Goal: Transaction & Acquisition: Purchase product/service

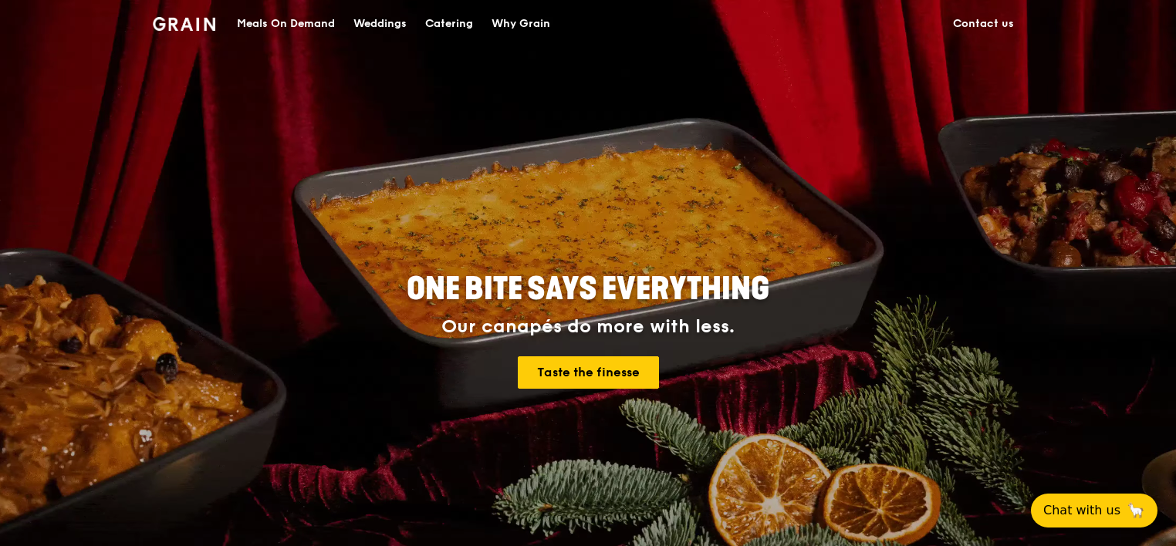
click at [993, 23] on link "Contact us" at bounding box center [983, 24] width 79 height 46
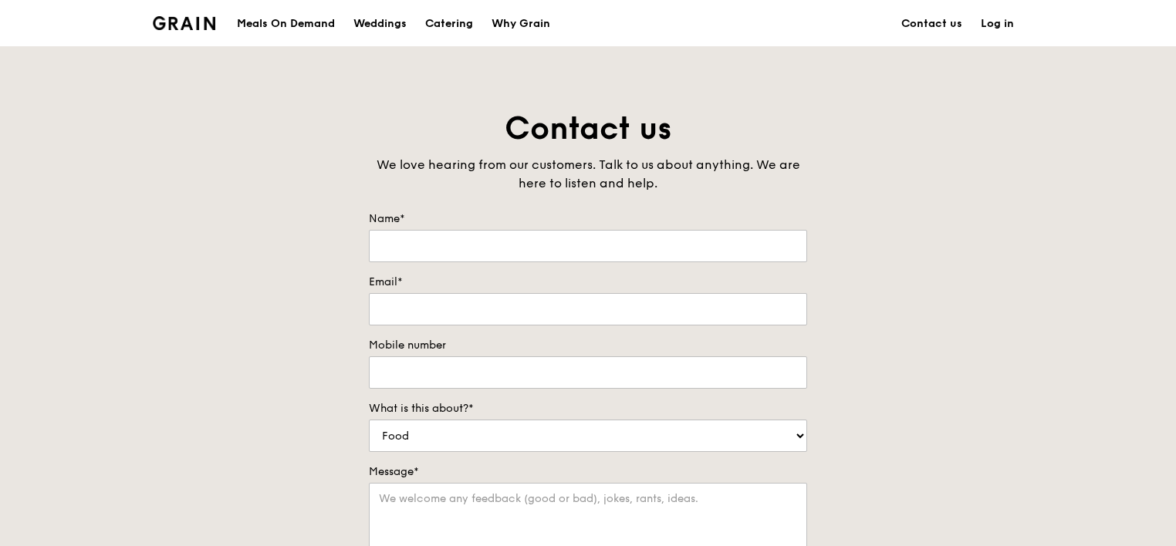
click at [248, 24] on div "Meals On Demand" at bounding box center [286, 24] width 98 height 46
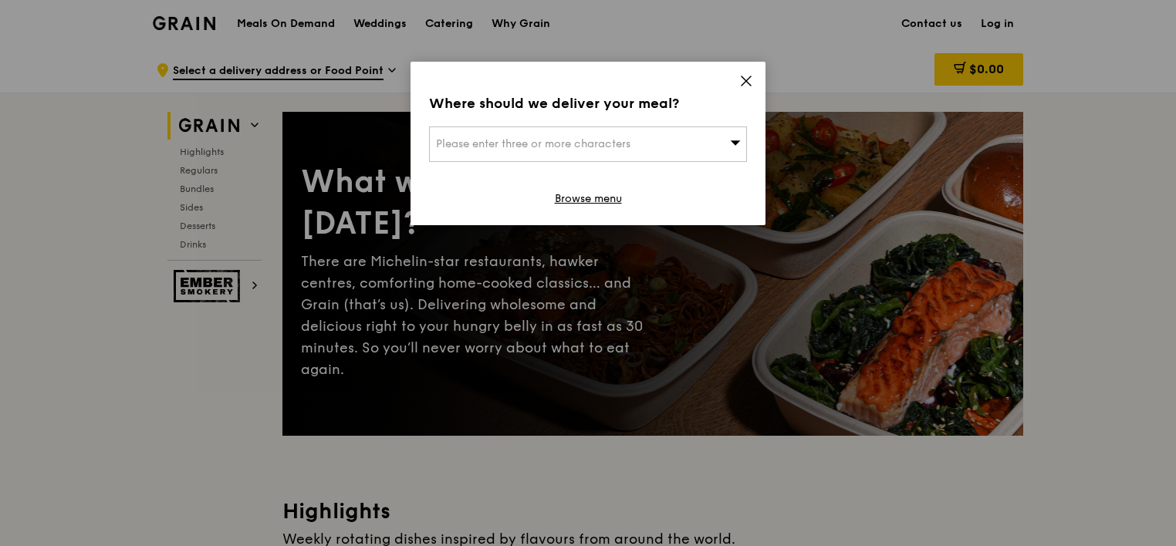
click at [744, 83] on icon at bounding box center [745, 80] width 9 height 9
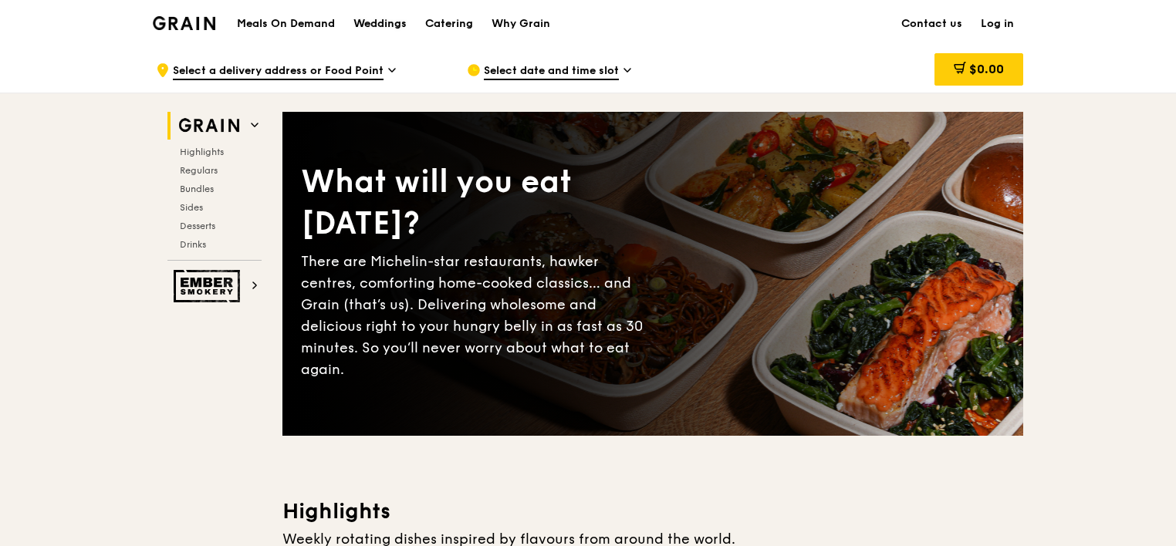
click at [373, 28] on div "Weddings" at bounding box center [379, 24] width 53 height 46
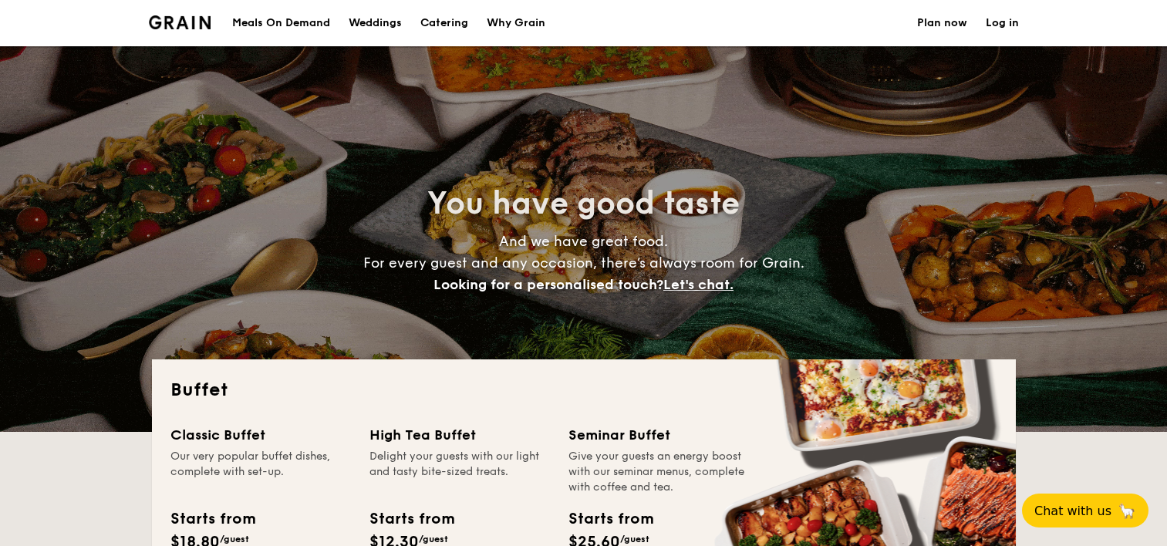
select select
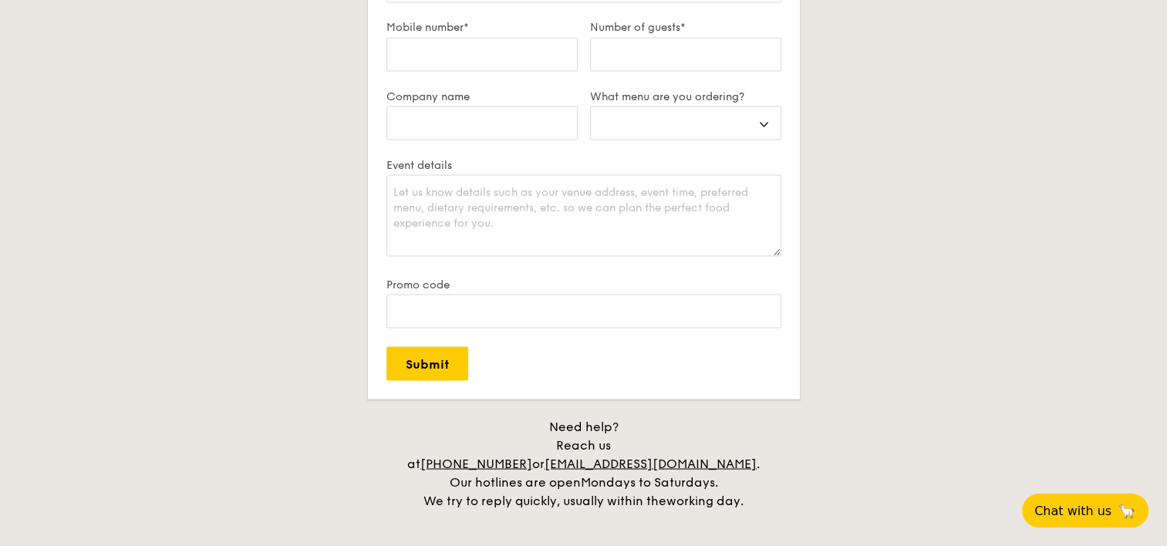
scroll to position [3214, 0]
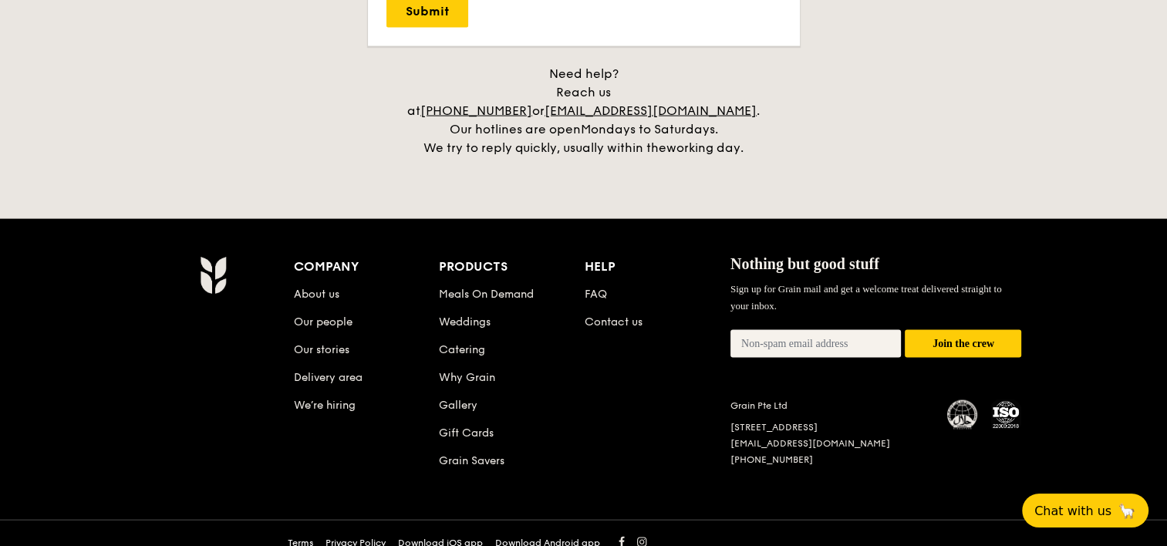
drag, startPoint x: 800, startPoint y: 385, endPoint x: 730, endPoint y: 389, distance: 70.3
click at [731, 400] on div "Grain Pte Ltd" at bounding box center [830, 406] width 199 height 12
copy div "Grain Pte Ltd"
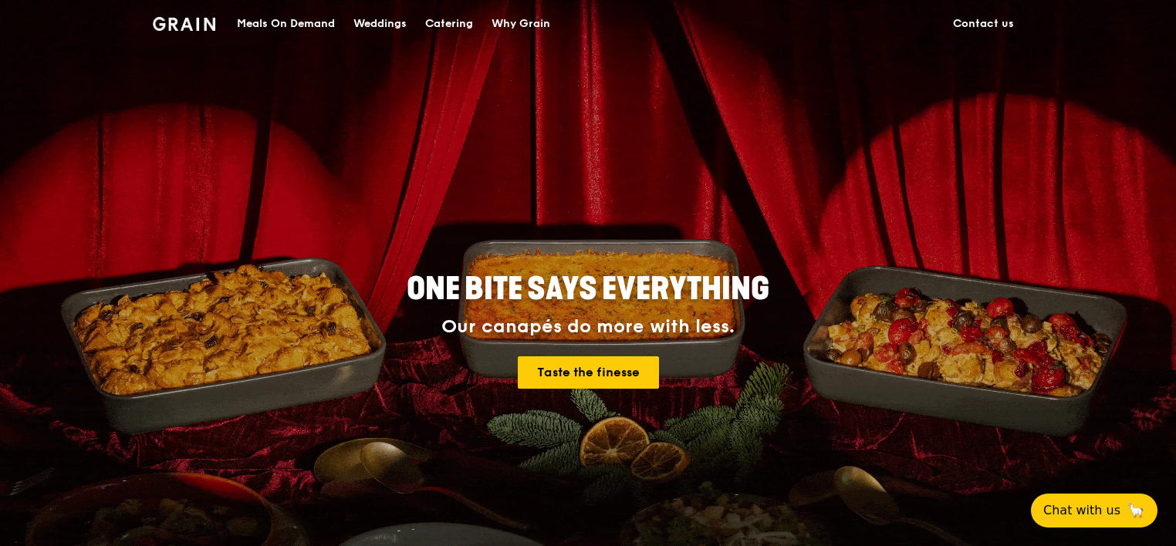
click at [319, 28] on div "Meals On Demand" at bounding box center [286, 24] width 98 height 46
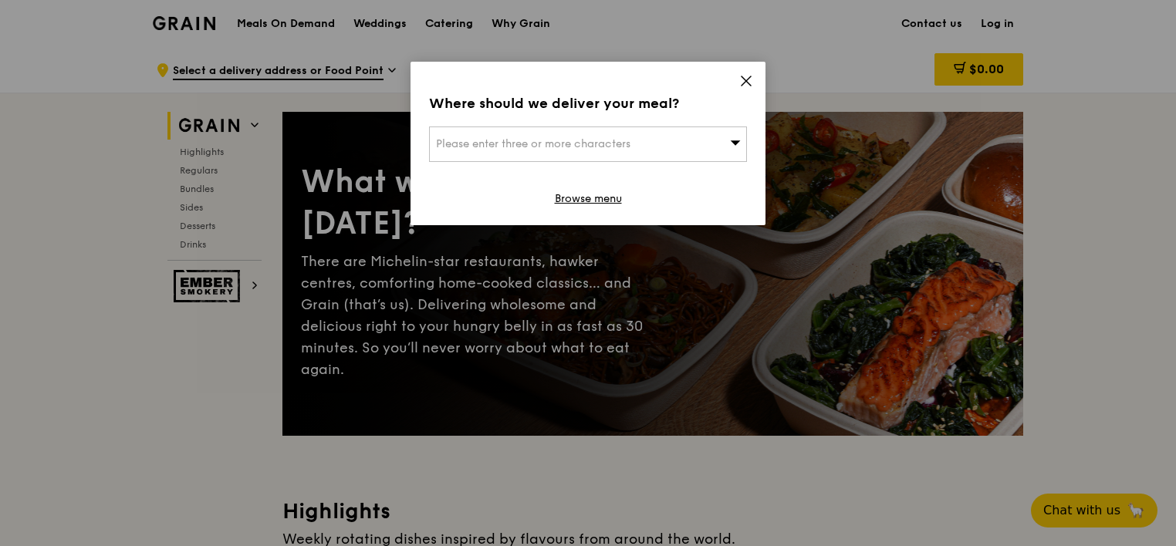
click at [749, 79] on icon at bounding box center [746, 81] width 14 height 14
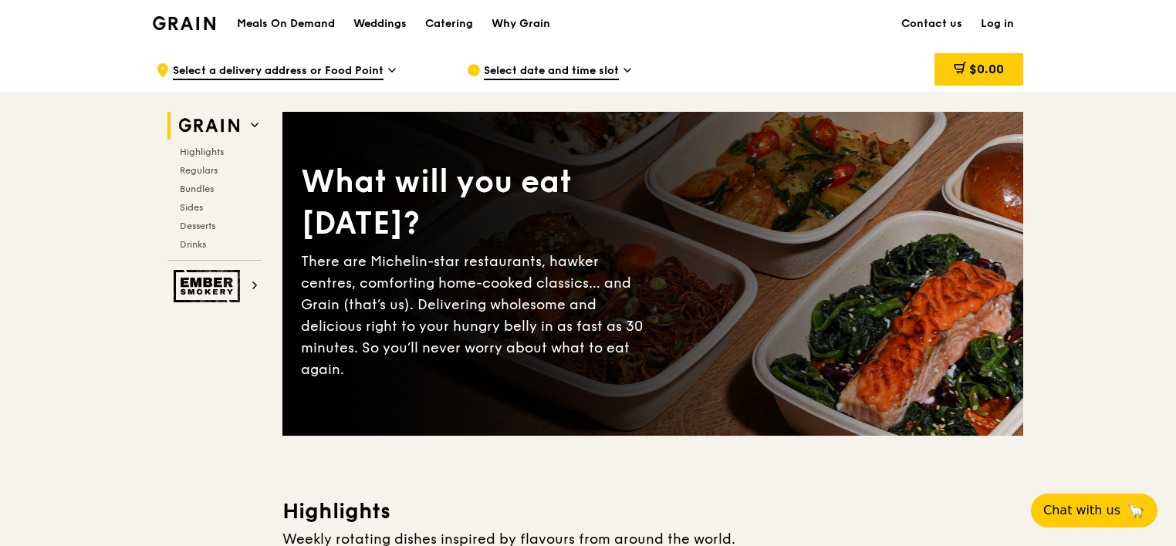
click at [522, 25] on div "Why Grain" at bounding box center [520, 24] width 59 height 46
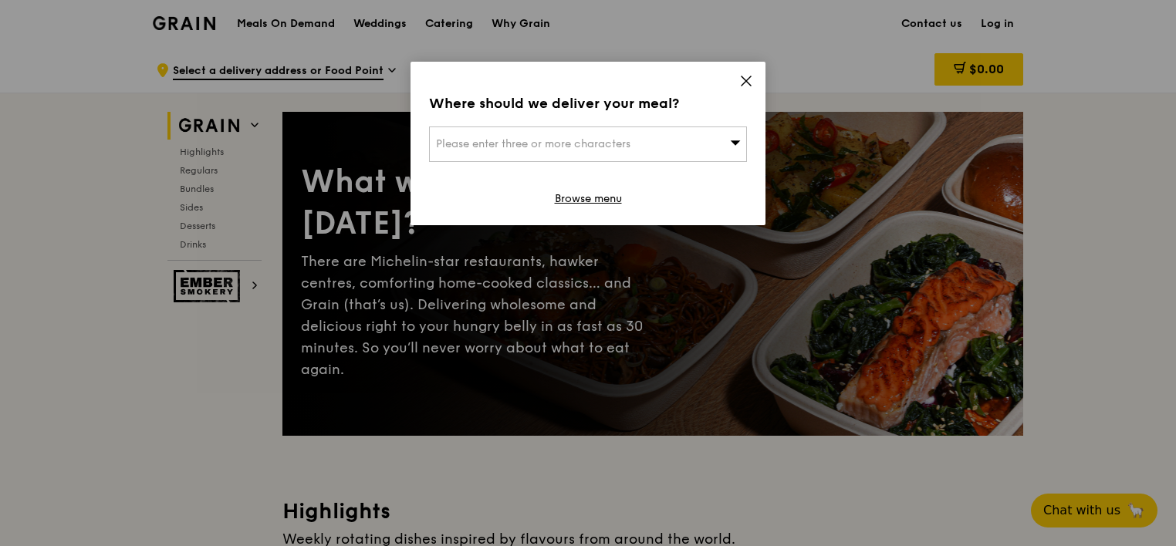
click at [749, 80] on icon at bounding box center [746, 81] width 14 height 14
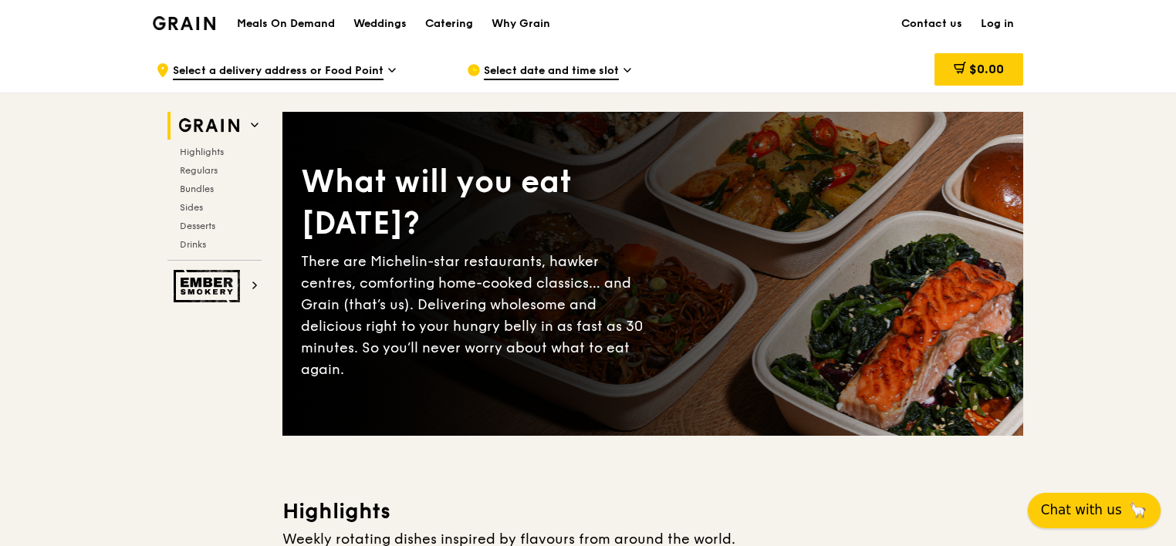
click at [1100, 512] on span "Chat with us" at bounding box center [1081, 510] width 81 height 19
